Goal: Transaction & Acquisition: Purchase product/service

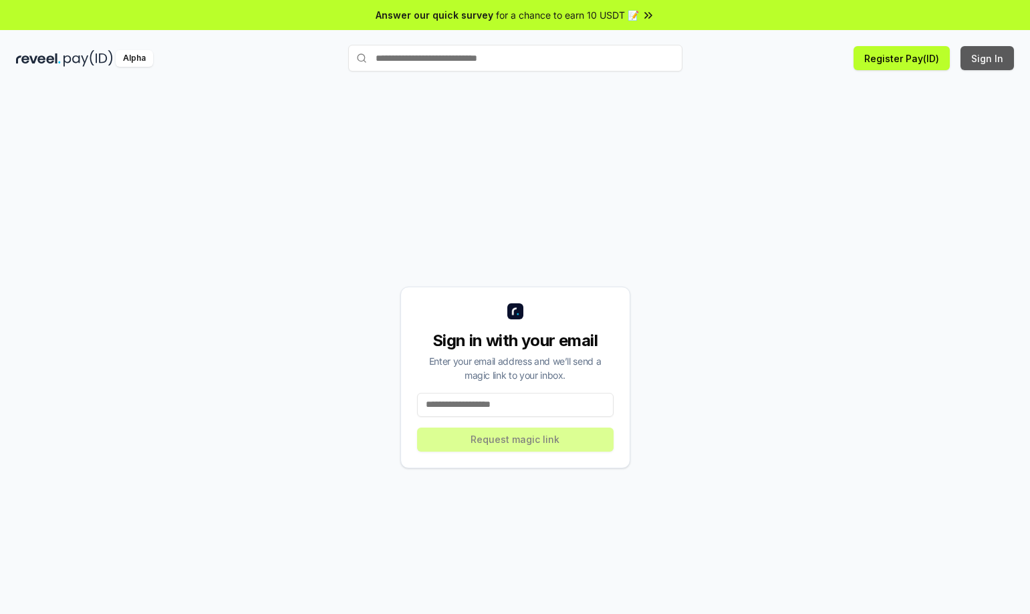
click at [995, 64] on button "Sign In" at bounding box center [986, 58] width 53 height 24
click at [995, 58] on button "Sign In" at bounding box center [986, 58] width 53 height 24
click at [507, 406] on input at bounding box center [515, 405] width 196 height 24
click at [513, 403] on input at bounding box center [515, 405] width 196 height 24
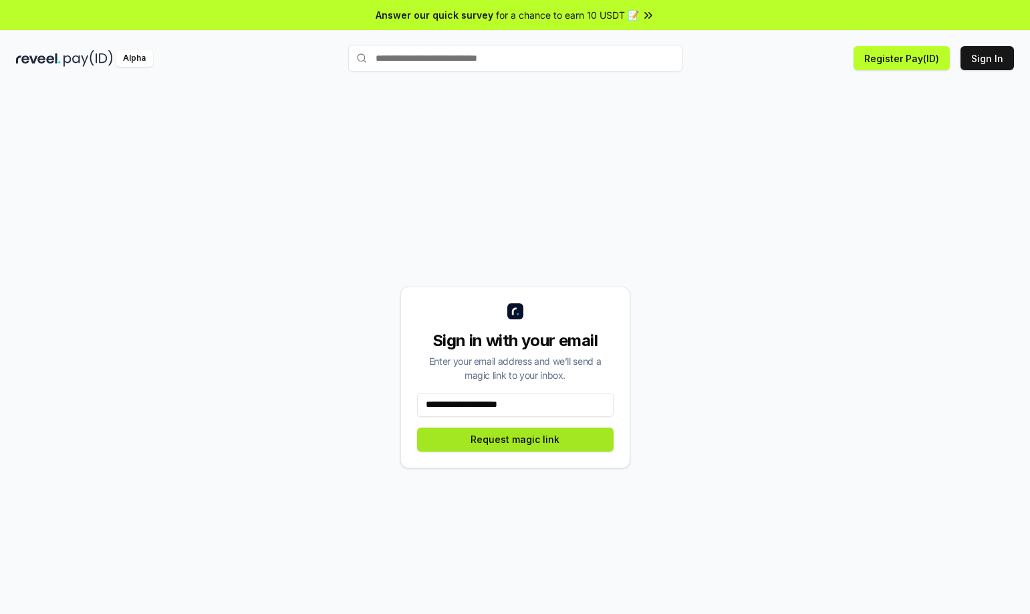
type input "**********"
click at [495, 444] on button "Request magic link" at bounding box center [515, 440] width 196 height 24
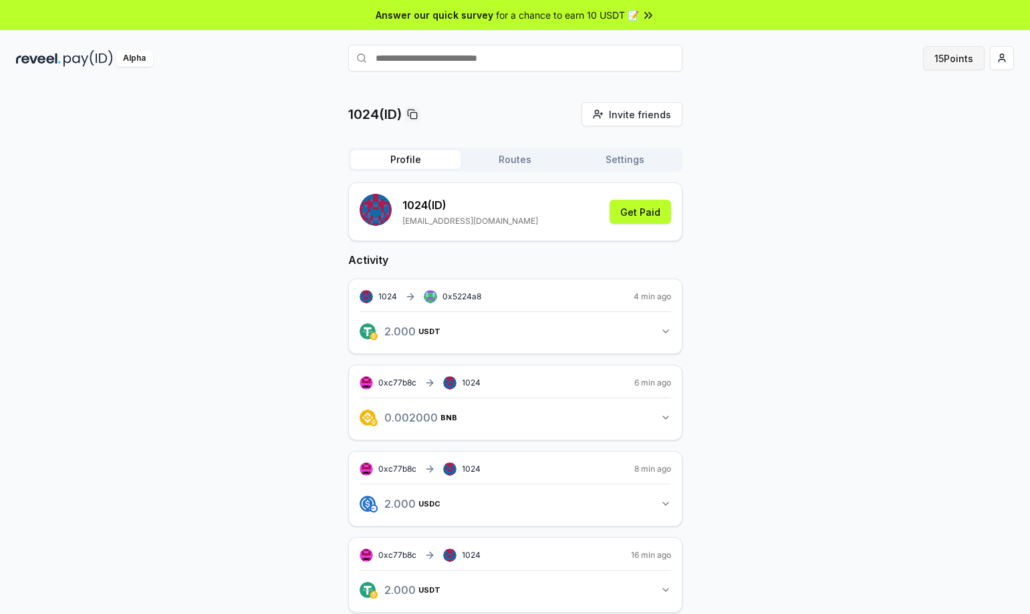
click at [964, 59] on button "15 Points" at bounding box center [953, 58] width 61 height 24
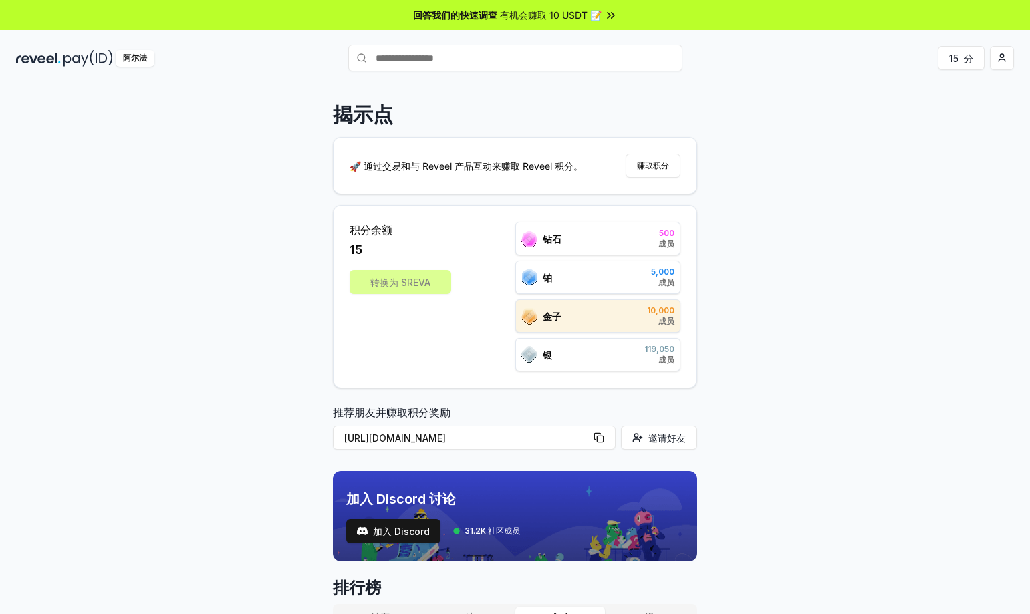
click at [527, 174] on div "🚀 通过交易和与 Reveel 产品互动来赚取 Reveel 积分。 赚取积分" at bounding box center [514, 166] width 363 height 56
click at [527, 168] on font "🚀 通过交易和与 Reveel 产品互动来赚取 Reveel 积分。" at bounding box center [465, 165] width 233 height 11
click at [513, 62] on input "text" at bounding box center [515, 58] width 334 height 27
click at [573, 16] on font "有机会赚取 10 USDT 📝" at bounding box center [551, 14] width 102 height 11
click at [487, 57] on input "text" at bounding box center [515, 58] width 334 height 27
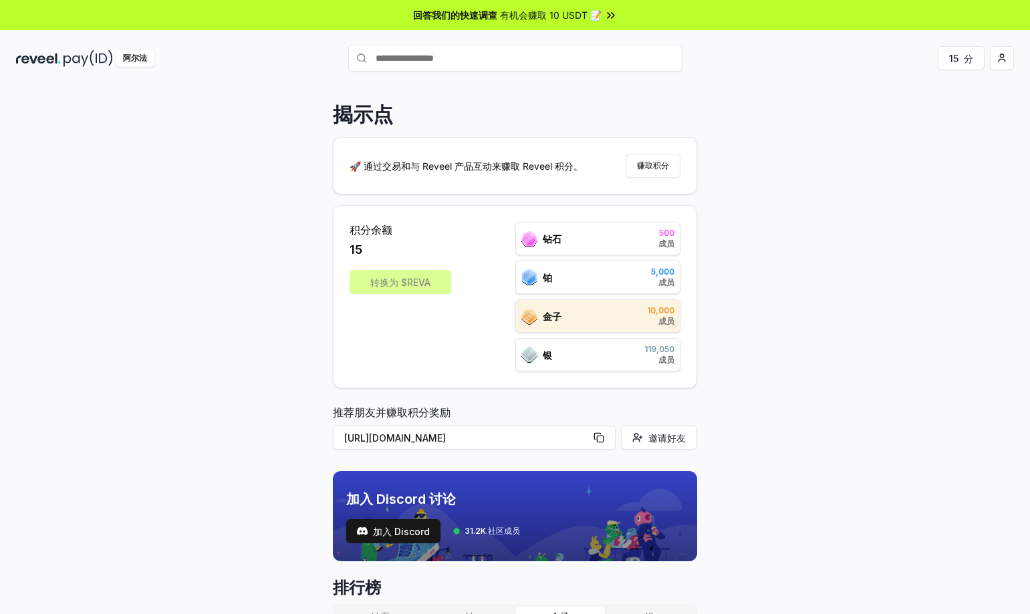
click at [487, 57] on input "text" at bounding box center [515, 58] width 334 height 27
click at [998, 61] on html "回答我们的快速调查 有机会赚取 10 USDT 📝 阿尔法 15 分 揭示点 🚀 通过交易和与 Reveel 产品互动来赚取 Reveel 积分。 赚取积分 …" at bounding box center [515, 307] width 1030 height 614
click at [907, 137] on font "连接钱包" at bounding box center [904, 137] width 37 height 11
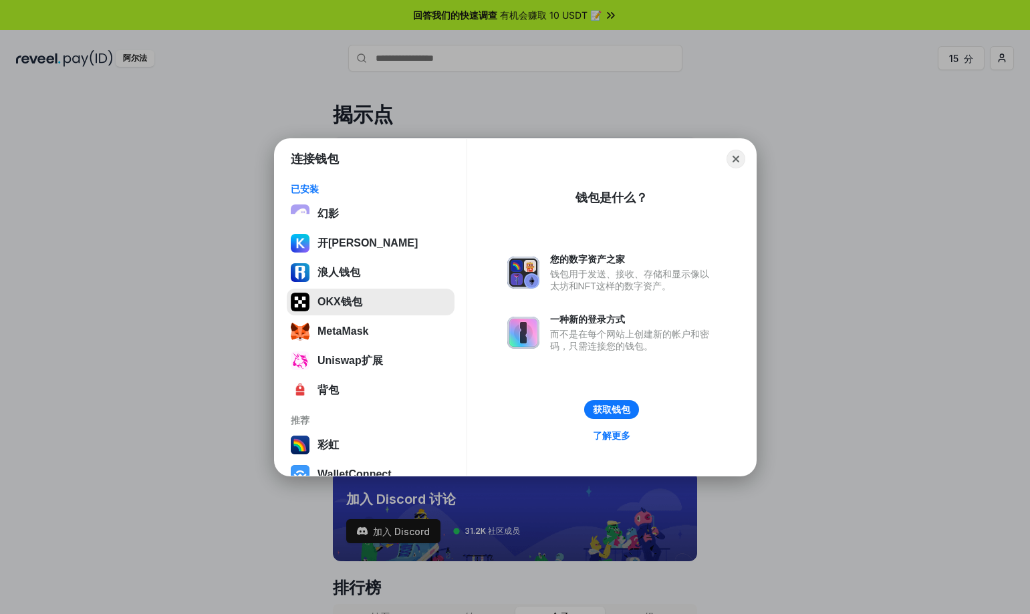
click at [330, 309] on button "OKX钱包" at bounding box center [371, 302] width 168 height 27
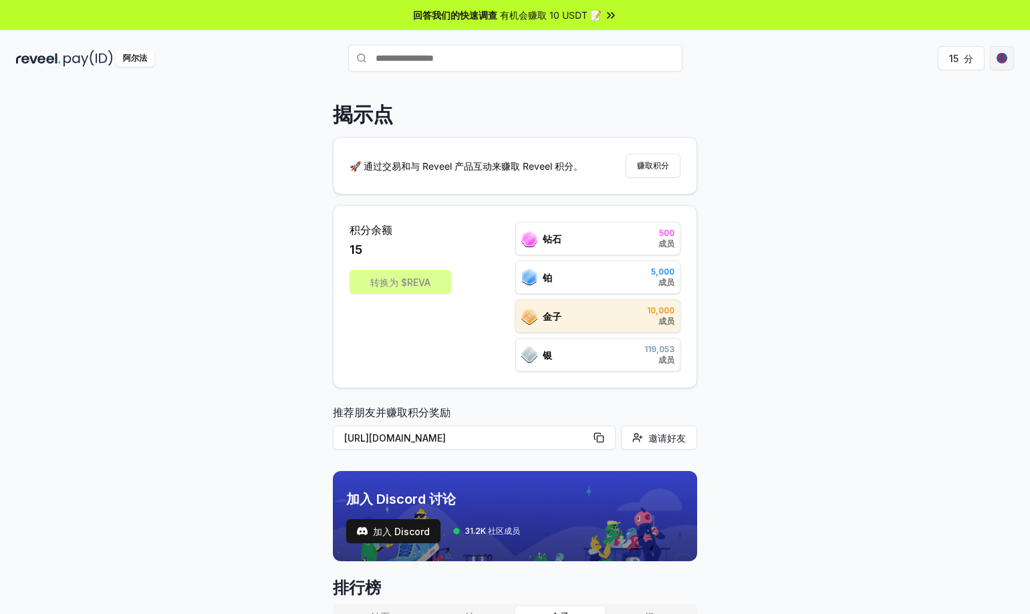
click at [1006, 60] on html "回答我们的快速调查 有机会赚取 10 USDT 📝 阿尔法 15 分 揭示点 🚀 通过交易和与 Reveel 产品互动来赚取 Reveel 积分。 赚取积分 …" at bounding box center [515, 307] width 1030 height 614
click at [926, 141] on font "查看个人资料" at bounding box center [914, 144] width 56 height 11
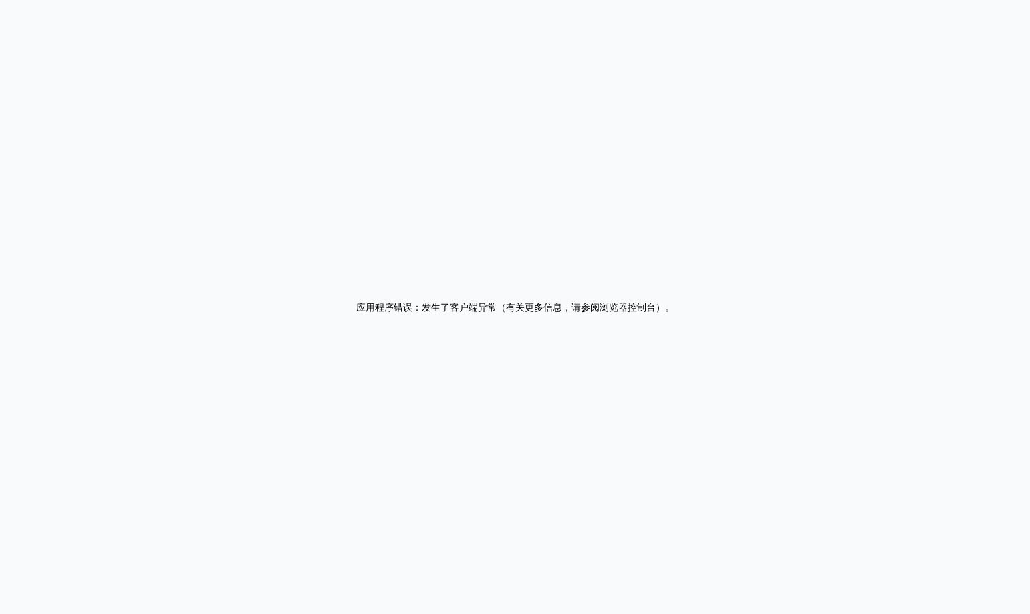
click at [641, 127] on div "应用程序错误：发生了客户端异常（有关更多信息，请参阅浏览器控制台） 。" at bounding box center [515, 307] width 1030 height 614
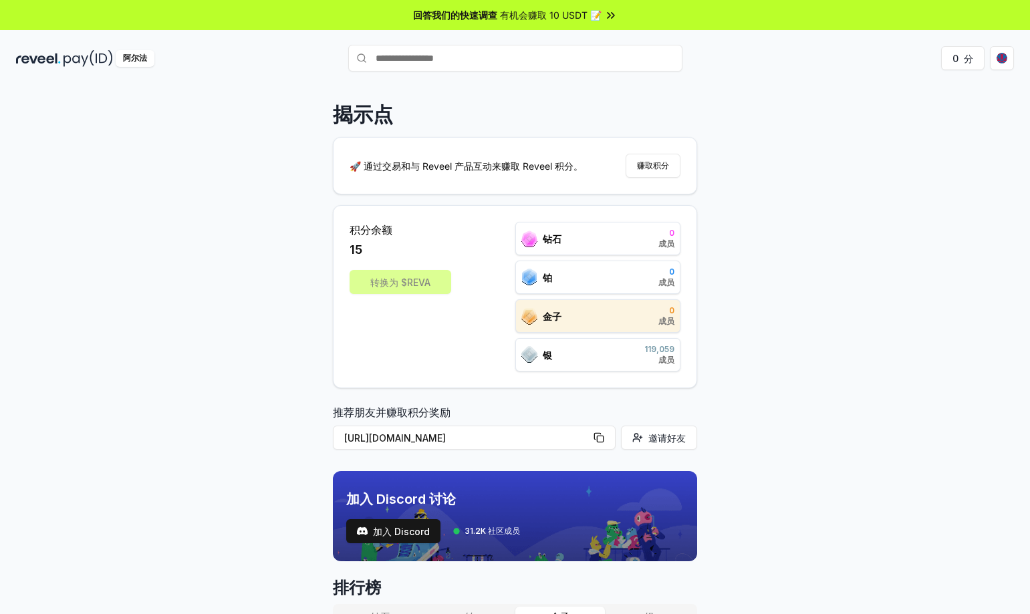
click at [787, 265] on div "揭示点 🚀 通过交易和与 Reveel 产品互动来赚取 Reveel 积分。 赚取积分 积分余额 15 转换为 $REVA 钻石 0 成员 铂 0 成员 金子…" at bounding box center [515, 364] width 1030 height 577
click at [645, 160] on font "赚取积分" at bounding box center [653, 165] width 32 height 10
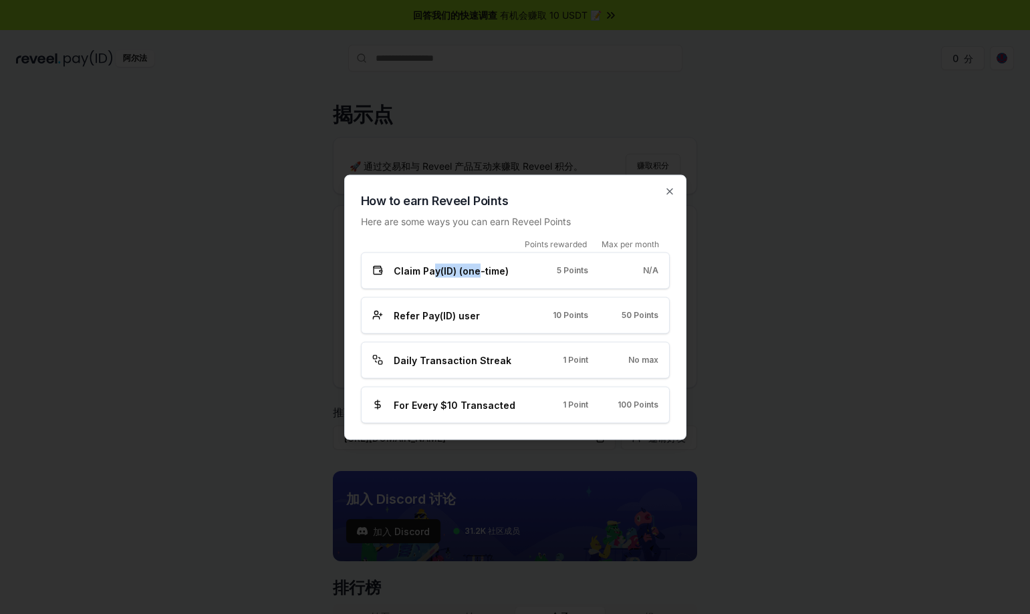
drag, startPoint x: 434, startPoint y: 269, endPoint x: 477, endPoint y: 275, distance: 43.9
click at [476, 275] on span "Claim Pay(ID) (one-time)" at bounding box center [451, 270] width 115 height 14
copy span "y(ID) (one"
click at [484, 276] on span "Claim Pay(ID) (one-time)" at bounding box center [451, 270] width 115 height 14
drag, startPoint x: 441, startPoint y: 315, endPoint x: 533, endPoint y: 323, distance: 91.9
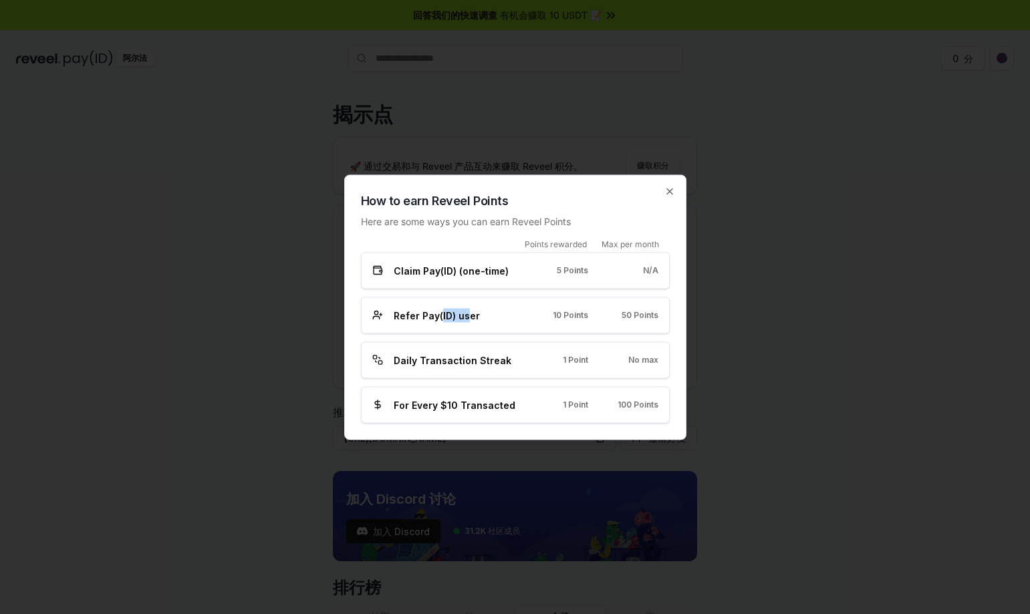
click at [502, 323] on div "Refer Pay(ID) user 10 Points 50 Points" at bounding box center [515, 315] width 309 height 37
copy span "ID) us"
click at [538, 323] on div "Refer Pay(ID) user 10 Points 50 Points" at bounding box center [515, 315] width 309 height 37
click at [670, 191] on icon "button" at bounding box center [669, 190] width 5 height 5
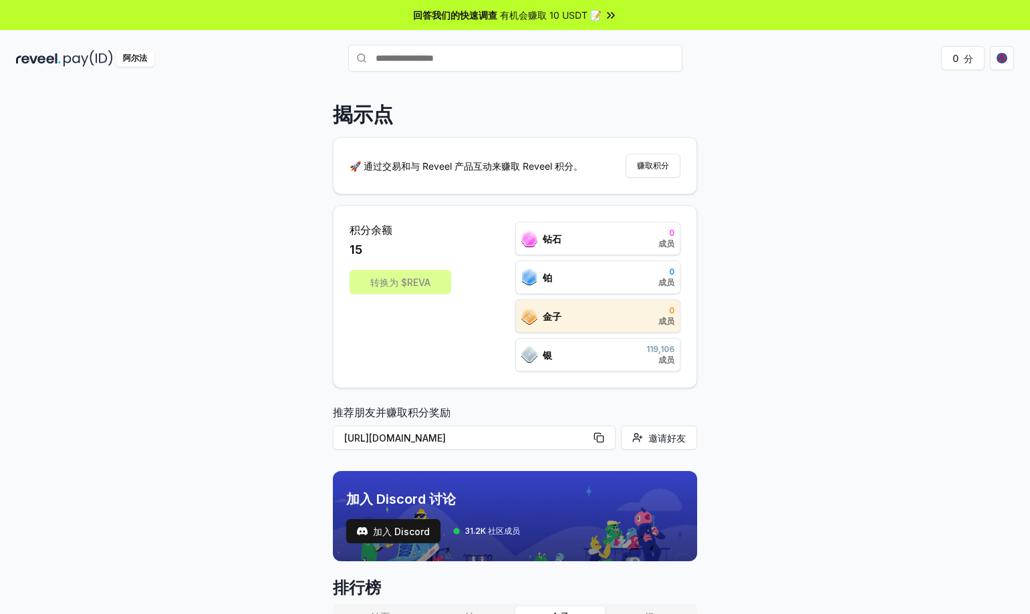
click at [416, 411] on font "推荐朋友并赚取积分奖励" at bounding box center [392, 412] width 118 height 13
click at [930, 130] on div "揭示点 🚀 通过交易和与 Reveel 产品互动来赚取 Reveel 积分。 赚取积分 积分余额 15 转换为 $REVA 钻石 0 成员 铂 0 成员 金子…" at bounding box center [515, 364] width 1030 height 577
click at [1002, 57] on html "回答我们的快速调查 有机会赚取 10 USDT 📝 阿尔法 0 分 揭示点 🚀 通过交易和与 Reveel 产品互动来赚取 Reveel 积分。 赚取积分 积…" at bounding box center [515, 307] width 1030 height 614
click at [909, 143] on font "查看个人资料" at bounding box center [914, 144] width 56 height 11
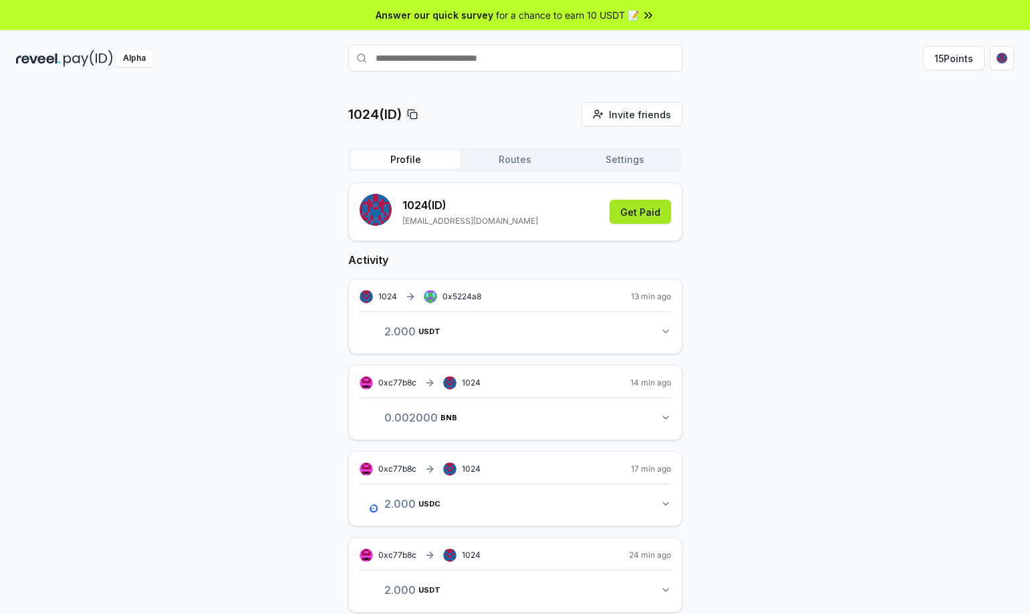
click at [642, 207] on button "Get Paid" at bounding box center [639, 212] width 61 height 24
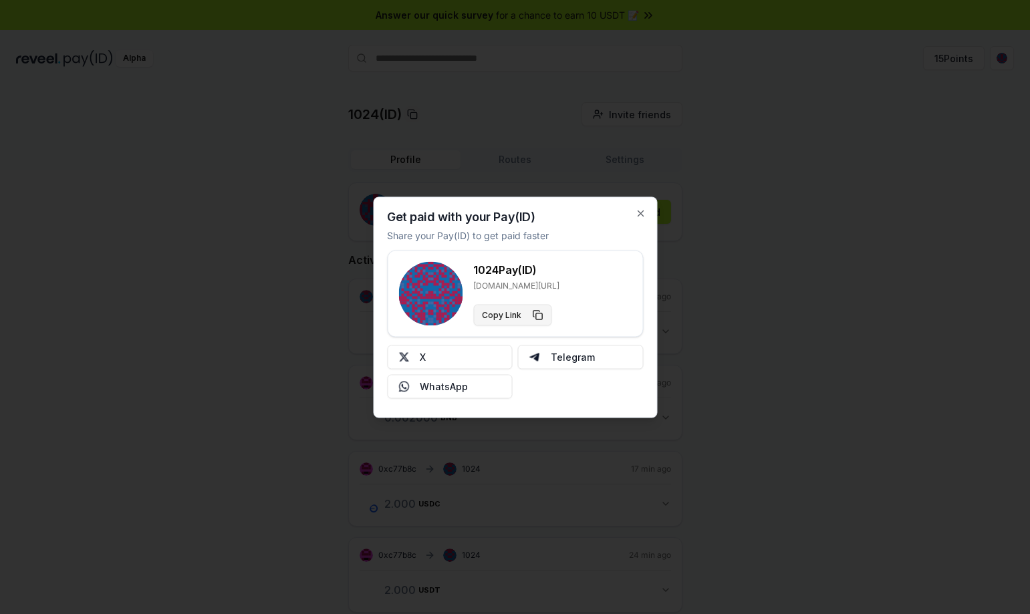
click at [507, 313] on button "Copy Link" at bounding box center [512, 314] width 78 height 21
click at [565, 125] on div at bounding box center [515, 307] width 1030 height 614
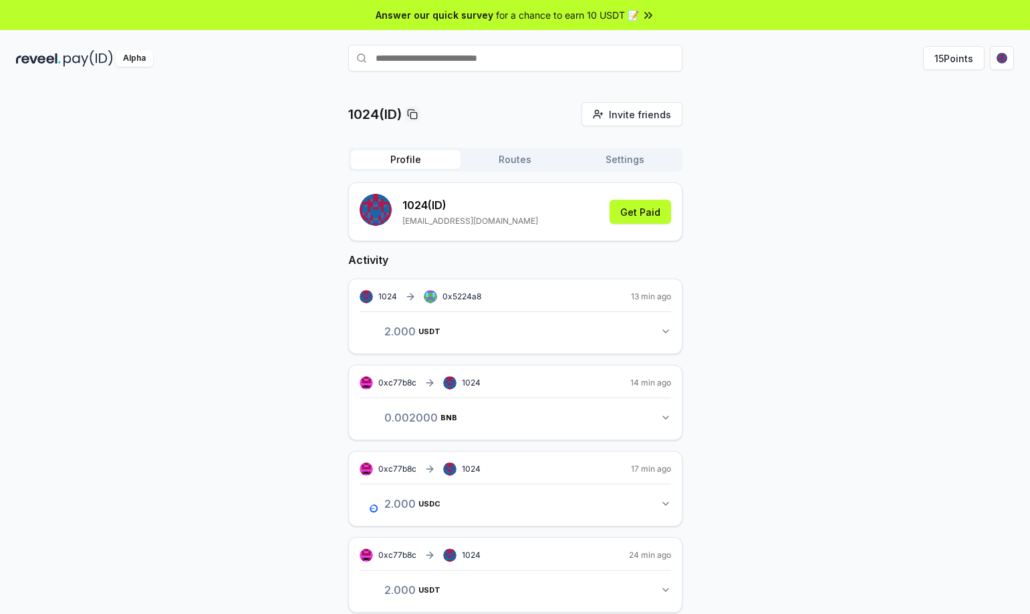
click at [82, 57] on img at bounding box center [87, 58] width 49 height 17
click at [621, 121] on span "Invite friends" at bounding box center [640, 115] width 62 height 14
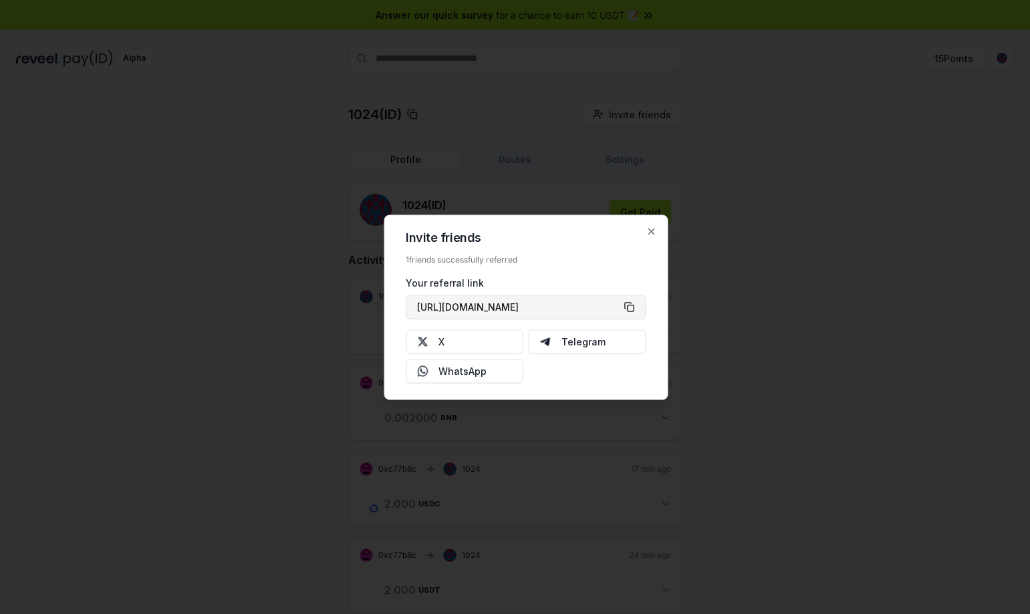
click at [631, 307] on button "https://reveel.id/refer/1024" at bounding box center [526, 307] width 240 height 24
click at [653, 233] on icon "button" at bounding box center [651, 231] width 11 height 11
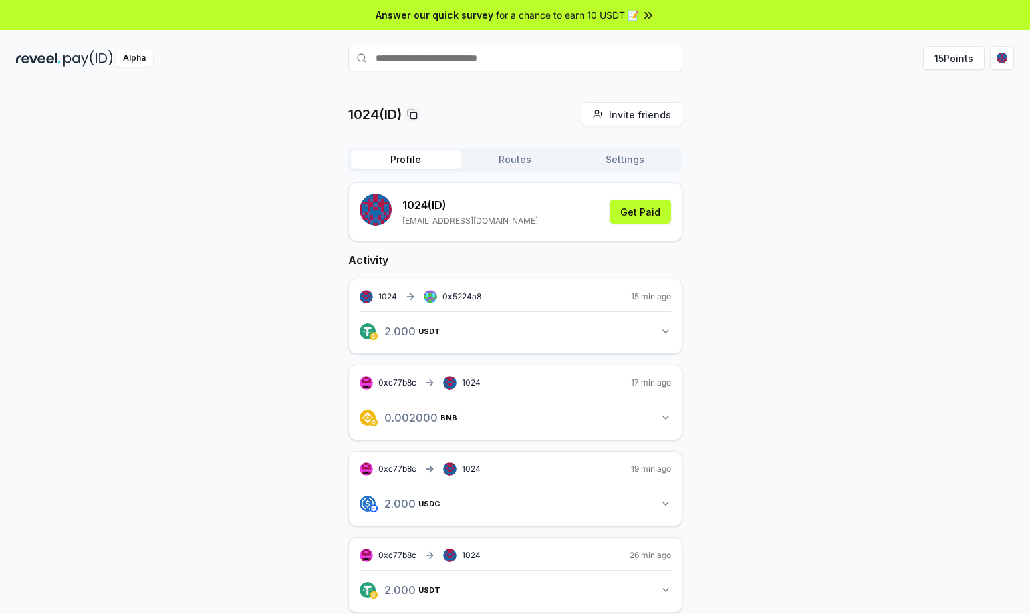
click at [72, 58] on img at bounding box center [87, 58] width 49 height 17
click at [632, 210] on button "Get Paid" at bounding box center [639, 212] width 61 height 24
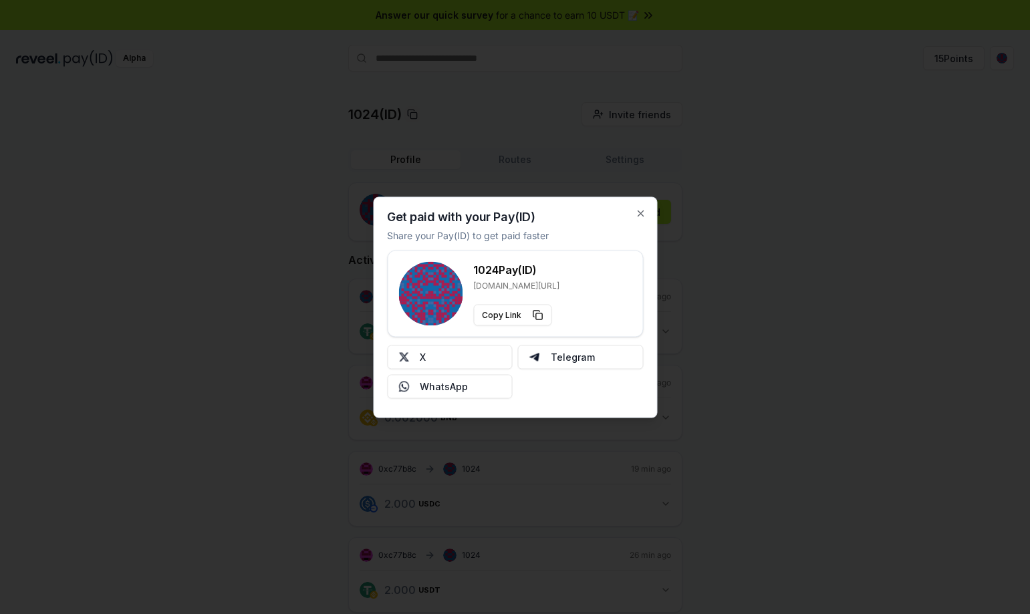
click at [610, 171] on div at bounding box center [515, 307] width 1030 height 614
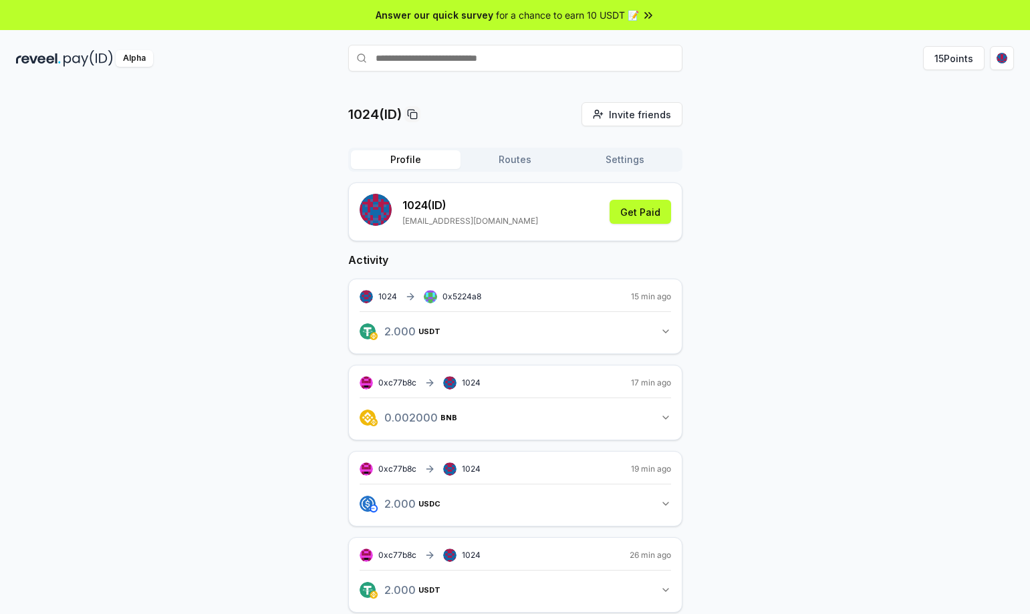
click at [490, 59] on input "text" at bounding box center [515, 58] width 334 height 27
type input "****"
click at [657, 84] on span "Pay" at bounding box center [663, 84] width 25 height 20
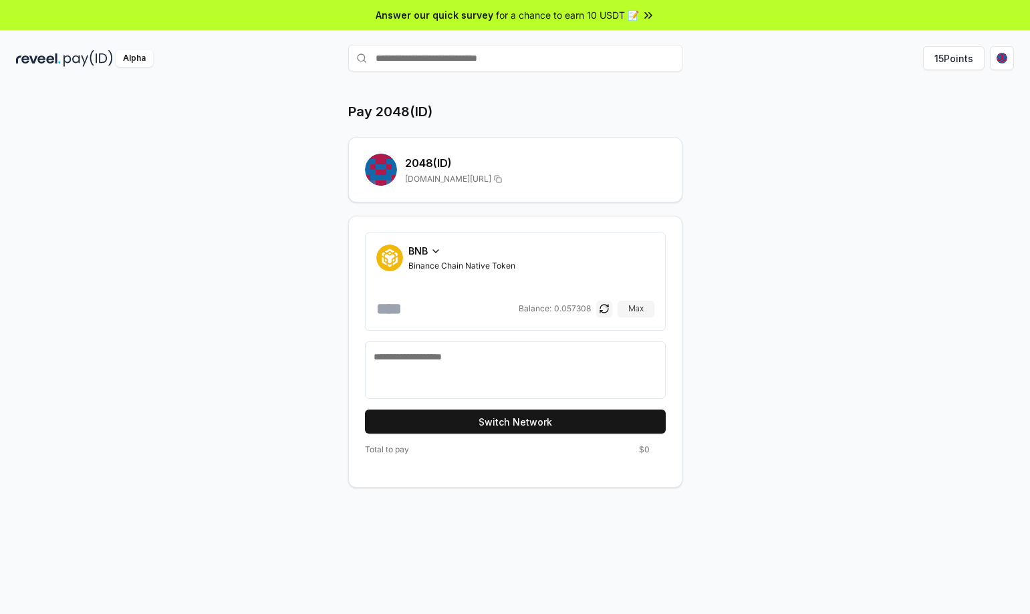
click at [432, 370] on textarea at bounding box center [515, 370] width 283 height 40
click at [500, 379] on textarea at bounding box center [515, 370] width 283 height 40
click at [422, 251] on span "BNB" at bounding box center [417, 251] width 19 height 14
click at [1002, 55] on html "Answer our quick survey for a chance to earn 10 USDT 📝 Alpha 15 Points Pay 2048…" at bounding box center [515, 307] width 1030 height 614
click at [920, 167] on div "Disconnect Wallet" at bounding box center [939, 167] width 148 height 22
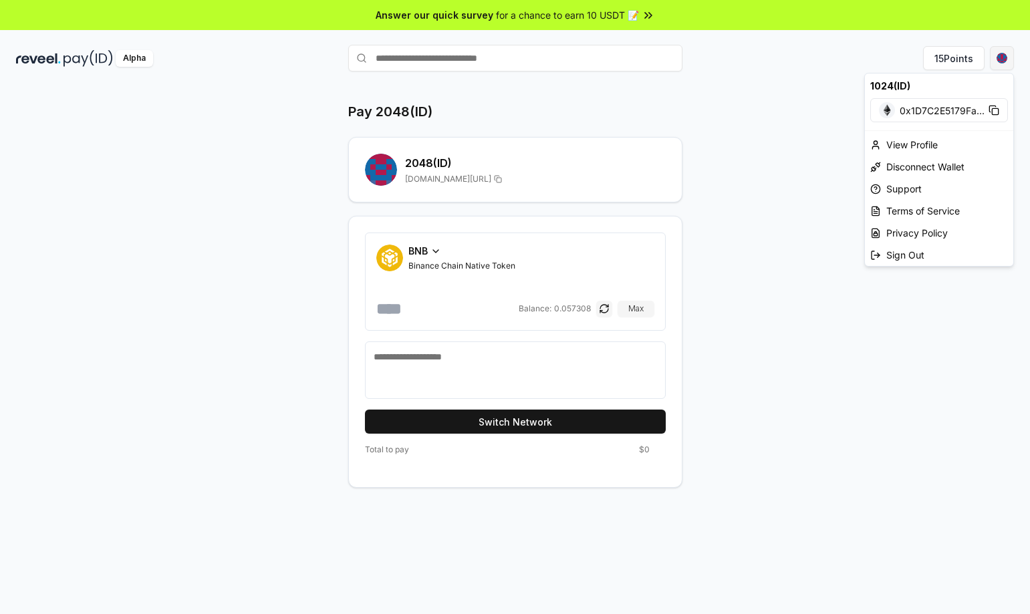
click at [1006, 57] on html "Answer our quick survey for a chance to earn 10 USDT 📝 Alpha 15 Points Pay 2048…" at bounding box center [515, 307] width 1030 height 614
click at [894, 171] on div "Disconnect Wallet" at bounding box center [939, 167] width 148 height 22
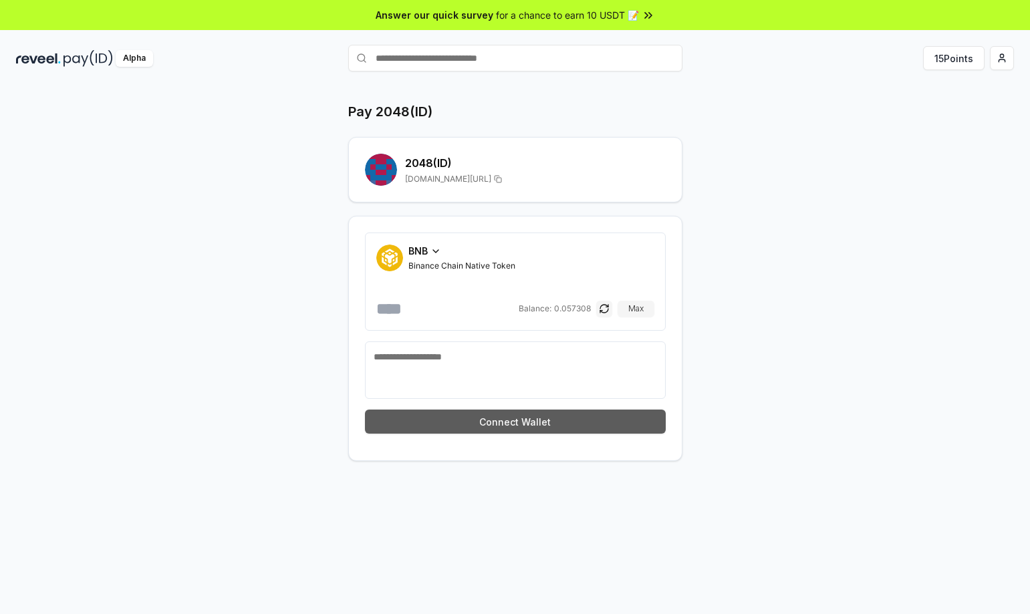
click at [513, 420] on button "Connect Wallet" at bounding box center [515, 422] width 301 height 24
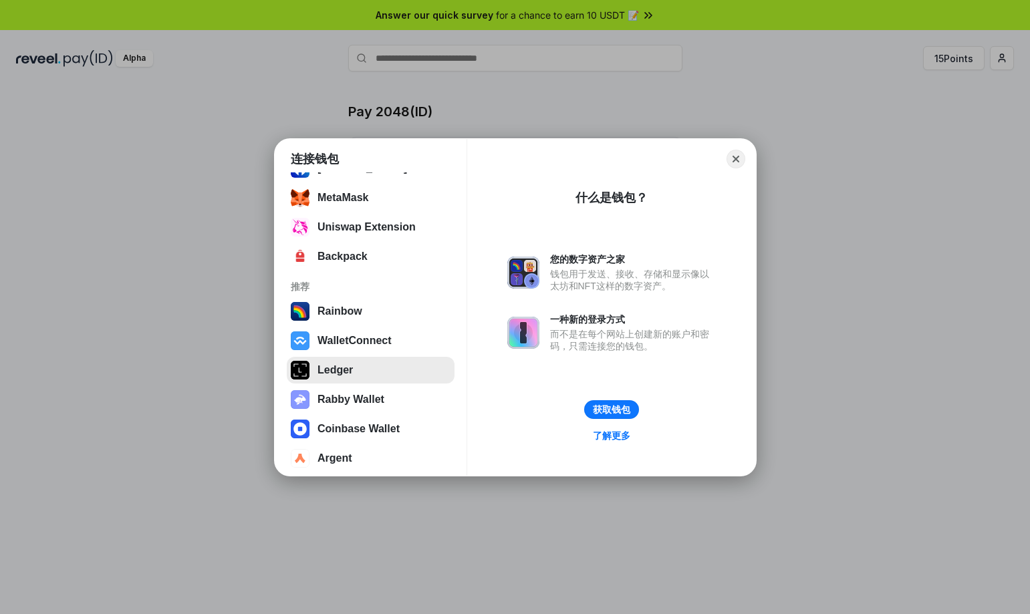
scroll to position [143, 0]
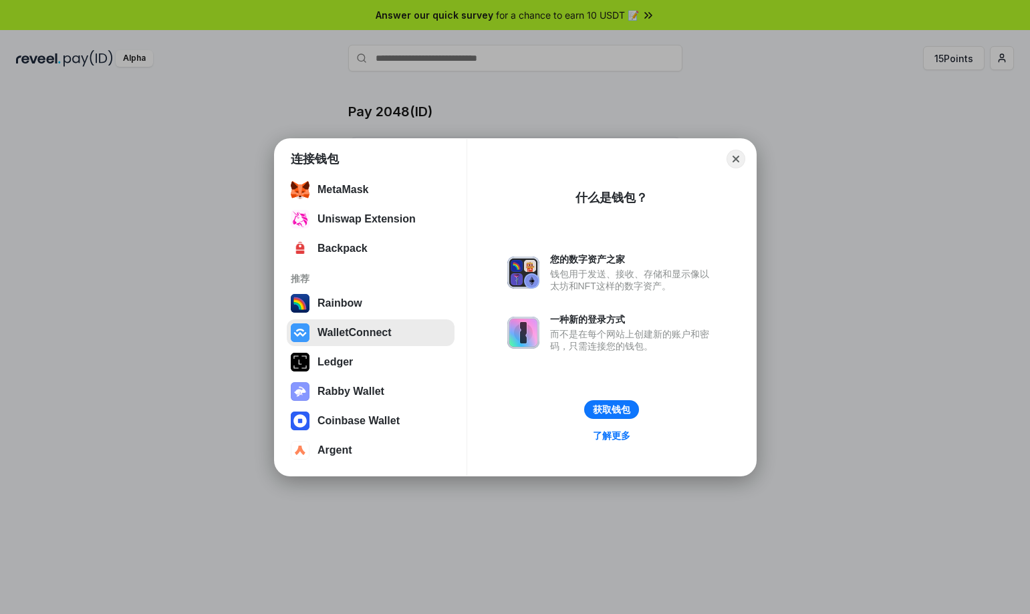
click at [360, 334] on button "WalletConnect" at bounding box center [371, 332] width 168 height 27
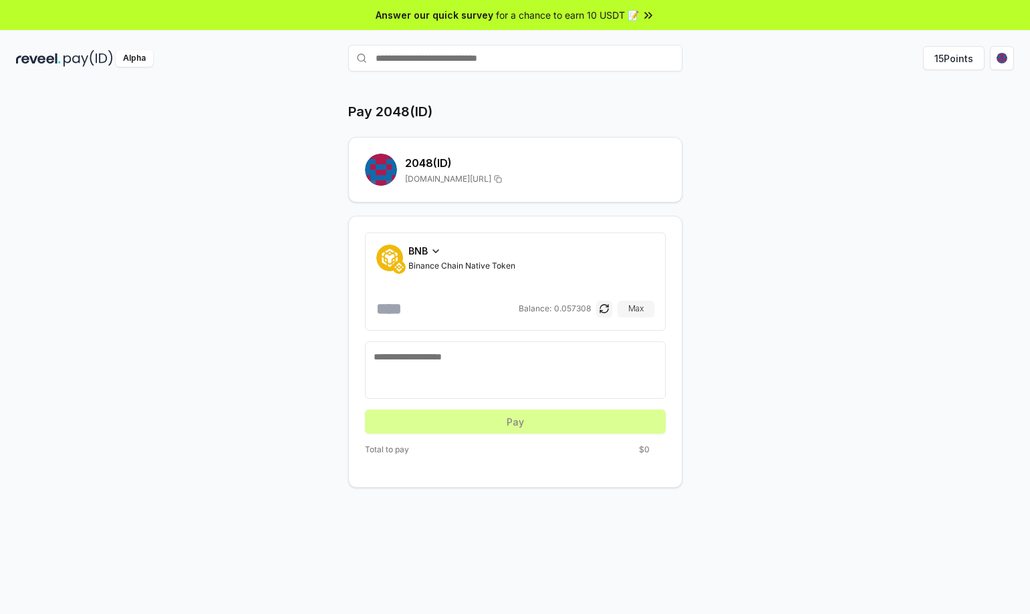
click at [428, 251] on div "BNB" at bounding box center [461, 251] width 107 height 14
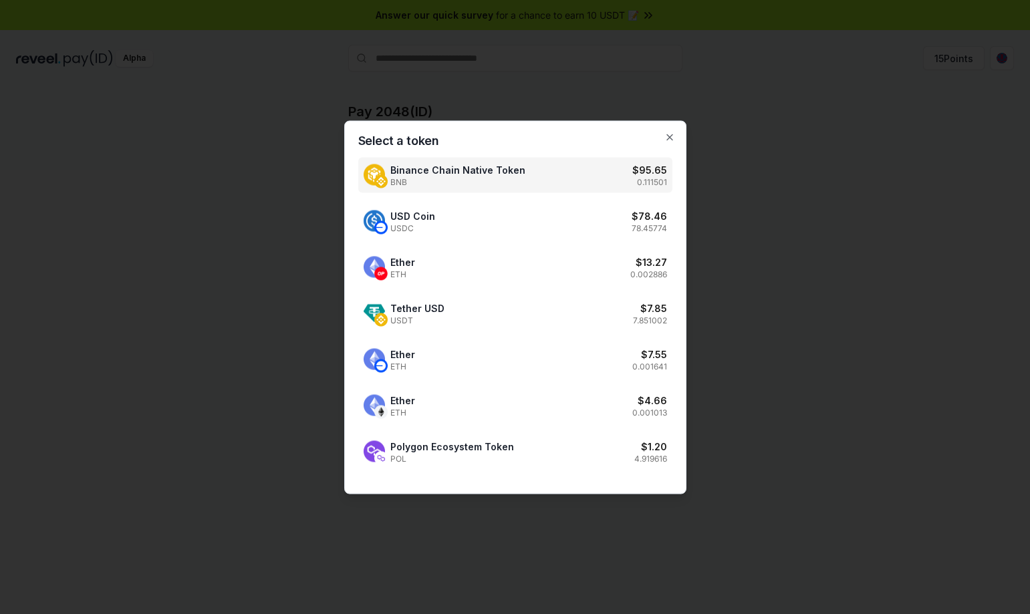
click at [797, 201] on div at bounding box center [515, 307] width 1030 height 614
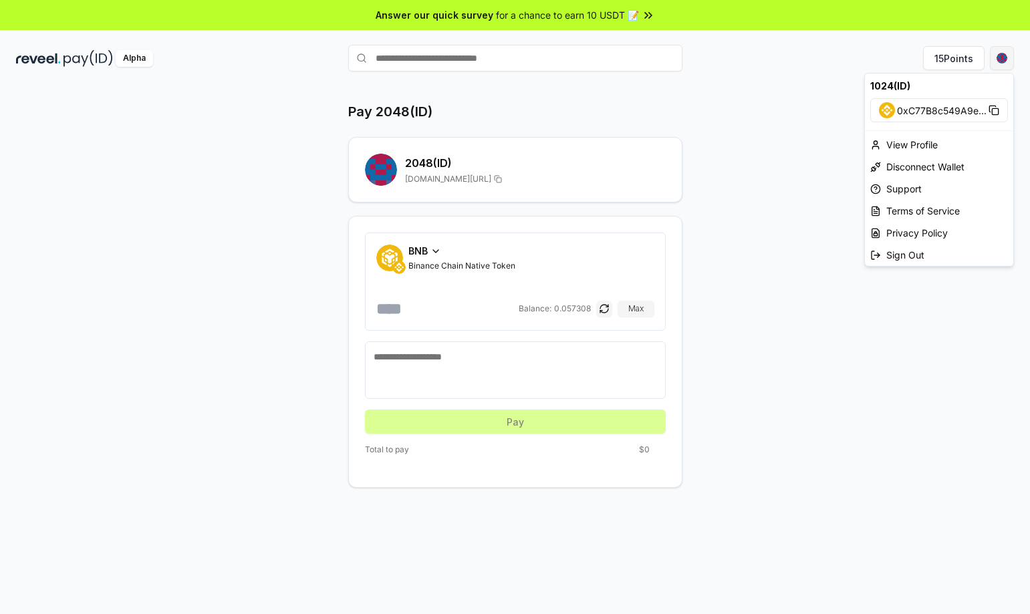
click at [1000, 55] on html "Answer our quick survey for a chance to earn 10 USDT 📝 Alpha 15 Points Pay 2048…" at bounding box center [515, 307] width 1030 height 614
click at [749, 210] on html "Answer our quick survey for a chance to earn 10 USDT 📝 Alpha 15 Points Pay 2048…" at bounding box center [515, 307] width 1030 height 614
click at [598, 305] on button "button" at bounding box center [604, 309] width 16 height 16
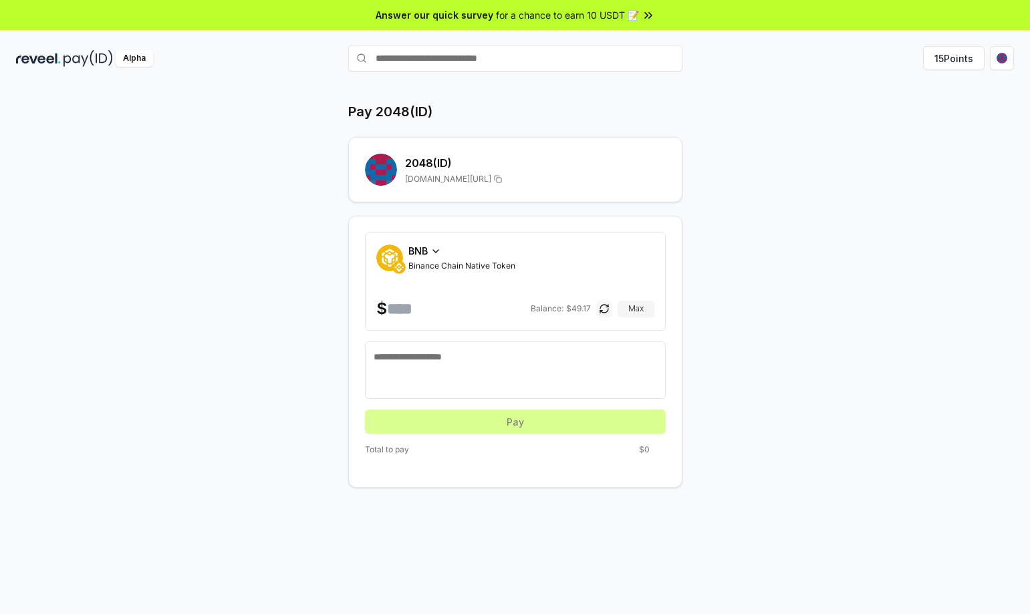
click at [603, 312] on button "button" at bounding box center [604, 309] width 16 height 16
click at [603, 305] on button "button" at bounding box center [604, 309] width 16 height 16
click at [424, 252] on span "BNB" at bounding box center [417, 251] width 19 height 14
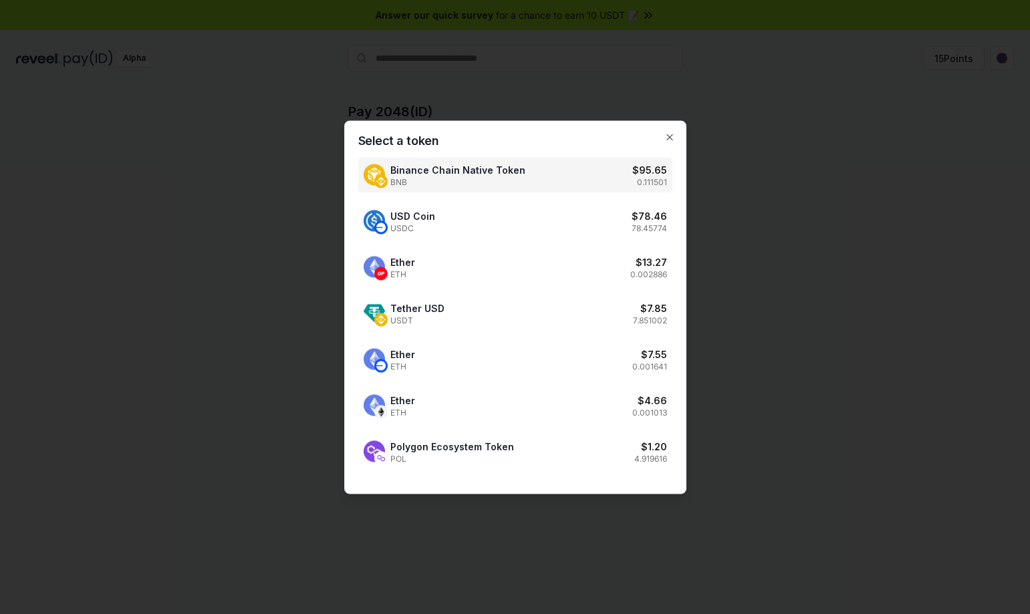
click at [231, 241] on div at bounding box center [515, 307] width 1030 height 614
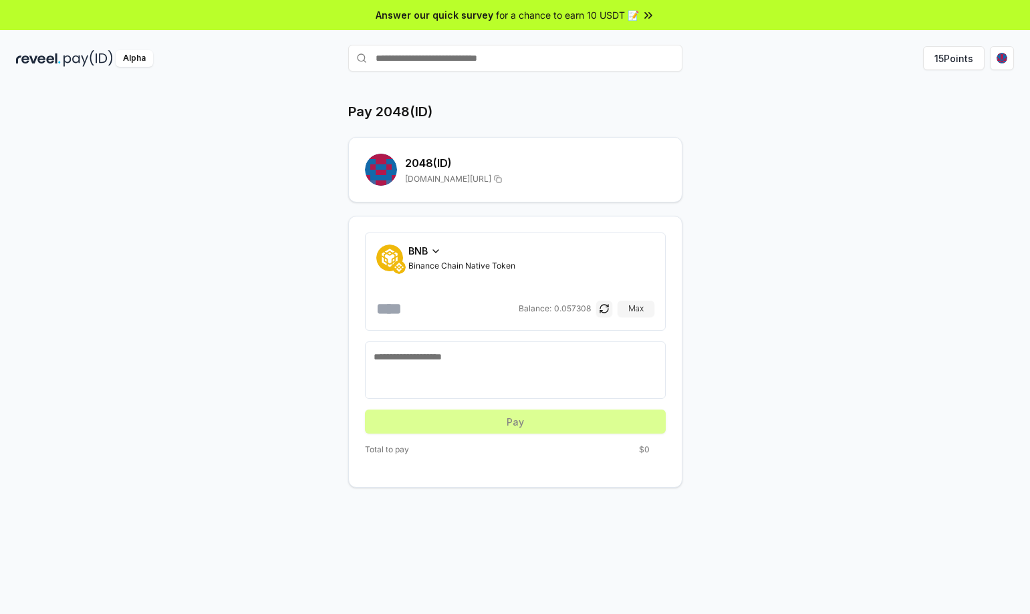
click at [58, 50] on img at bounding box center [38, 58] width 45 height 17
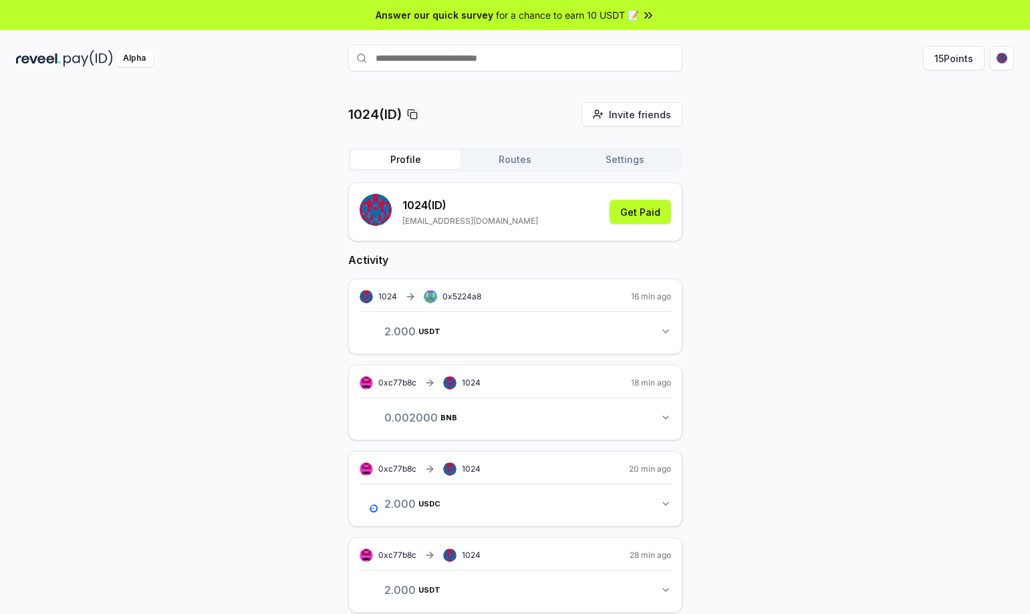
click at [460, 52] on input "text" at bounding box center [515, 58] width 334 height 27
type input "****"
click at [662, 83] on span "Pay" at bounding box center [663, 84] width 25 height 20
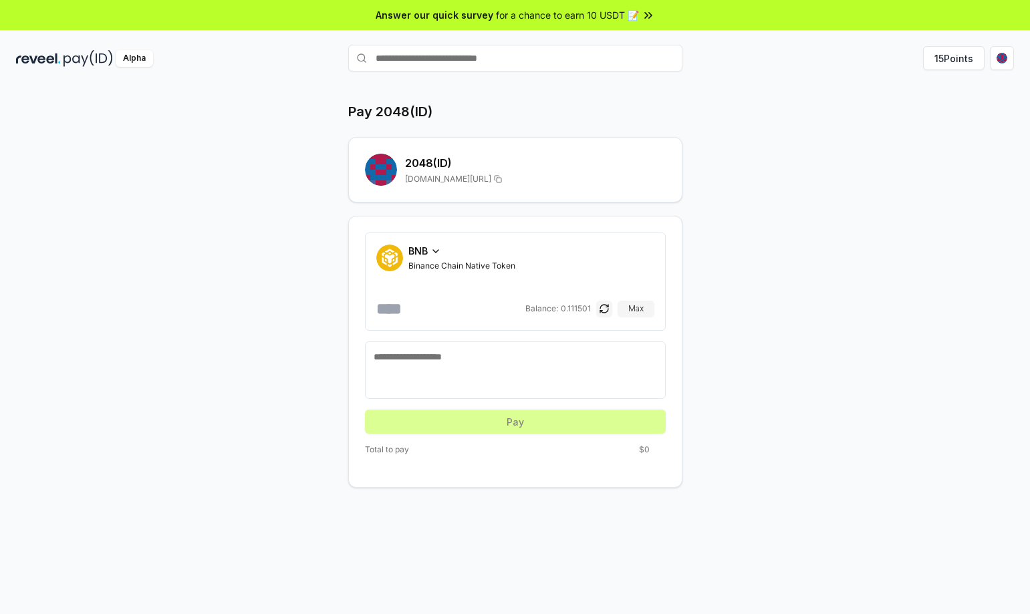
click at [424, 255] on span "BNB" at bounding box center [417, 251] width 19 height 14
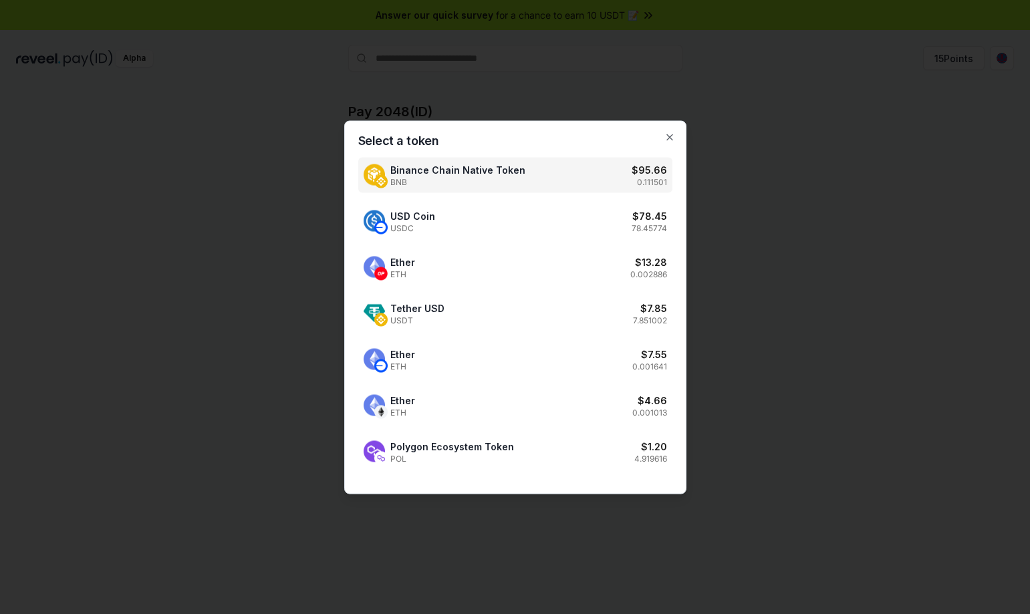
click at [797, 288] on div at bounding box center [515, 307] width 1030 height 614
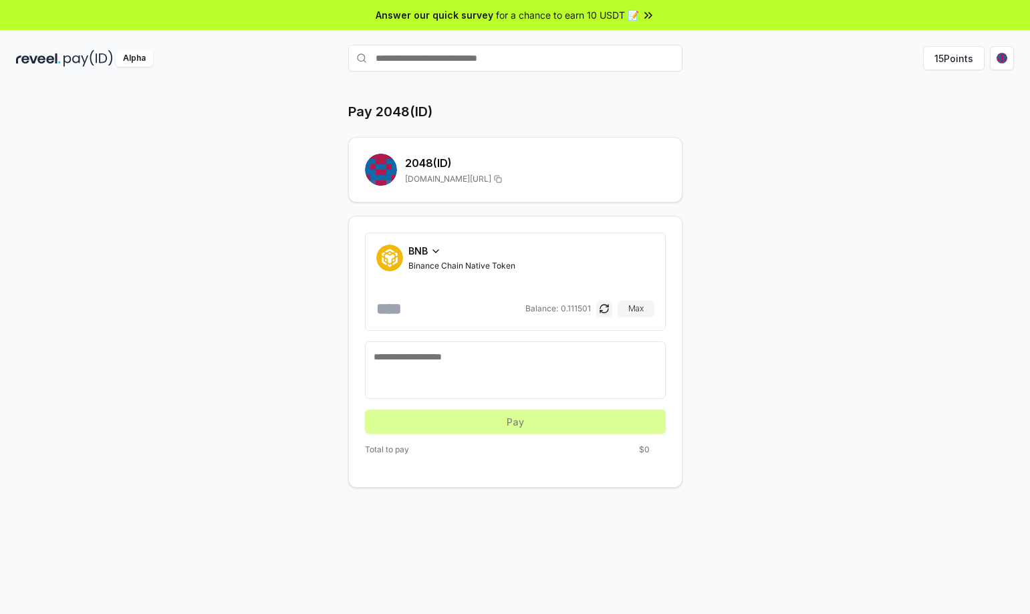
click at [420, 312] on input "number" at bounding box center [449, 308] width 146 height 21
click at [424, 250] on span "BNB" at bounding box center [417, 251] width 19 height 14
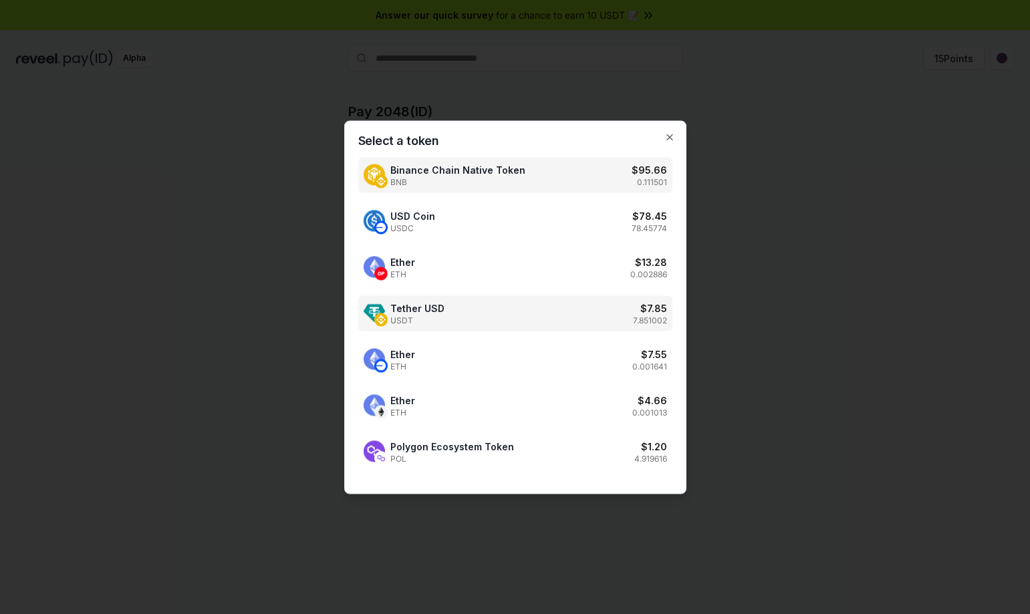
click at [516, 319] on div "Tether USD USDT $ 7.85 7.851002" at bounding box center [515, 312] width 314 height 35
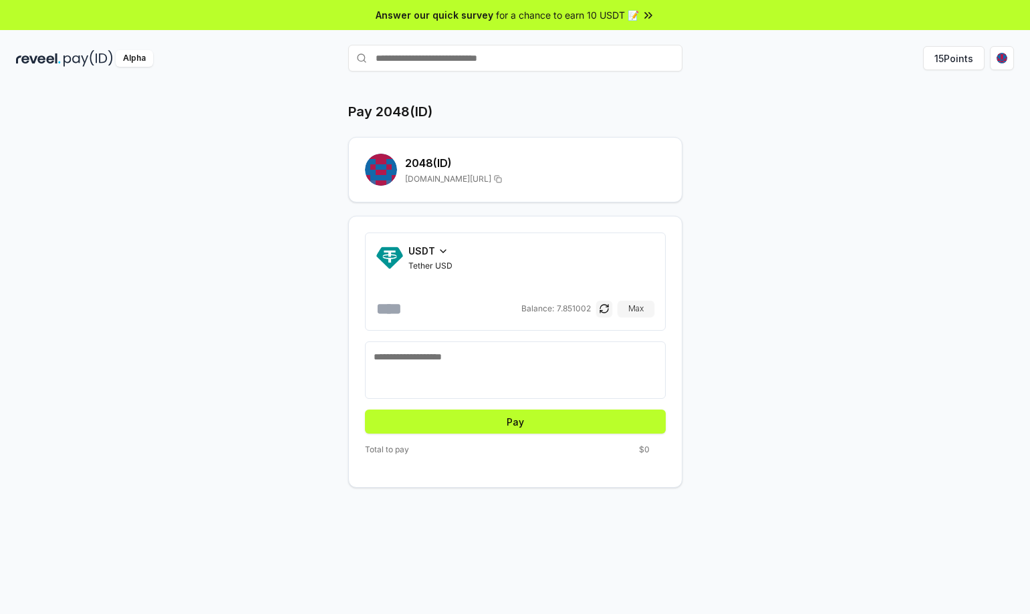
click at [430, 305] on input "number" at bounding box center [447, 308] width 142 height 21
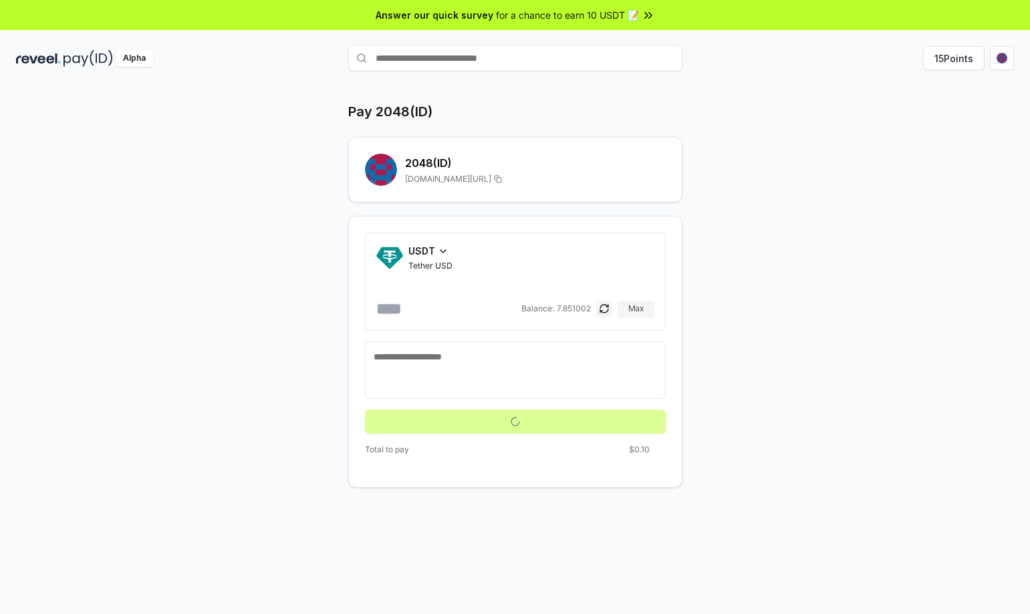
type input "***"
click at [478, 366] on textarea at bounding box center [515, 370] width 283 height 40
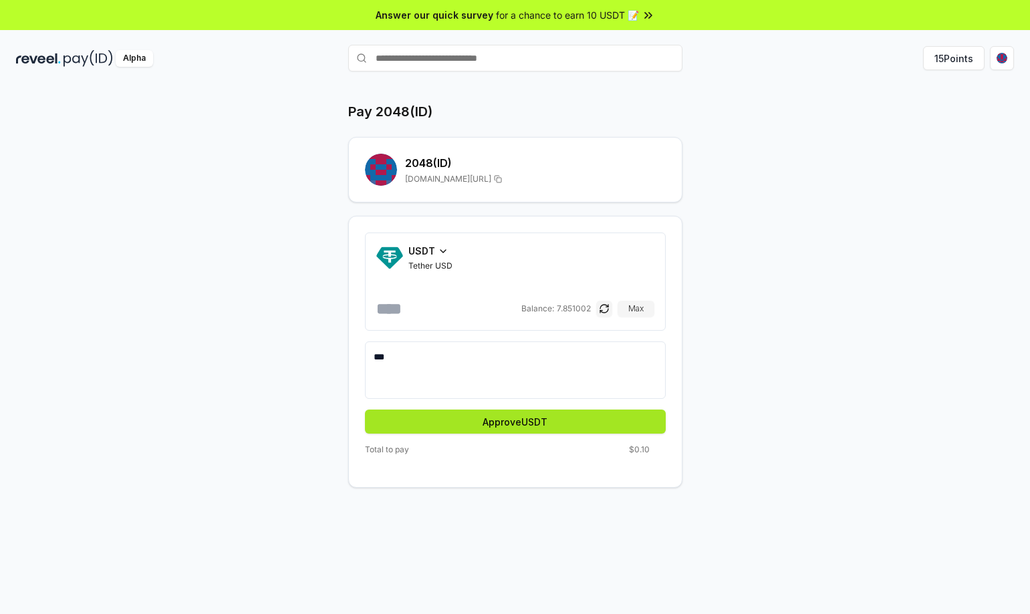
type textarea "***"
click at [501, 420] on button "Approve USDT" at bounding box center [515, 422] width 301 height 24
